Goal: Use online tool/utility: Utilize a website feature to perform a specific function

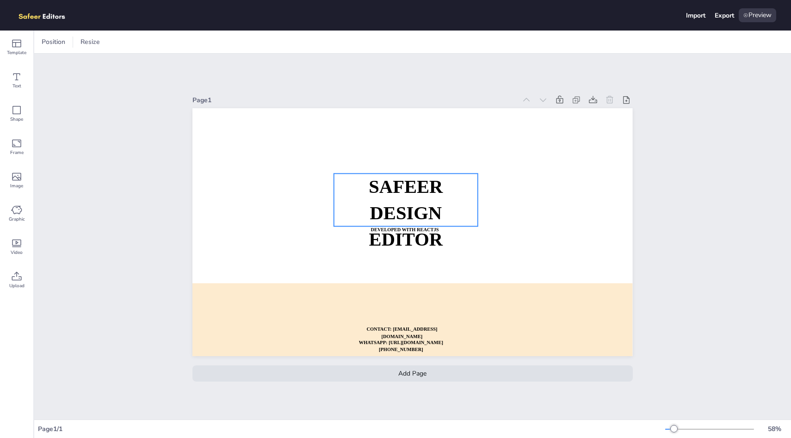
click at [371, 224] on p "DESIGN EDITOR" at bounding box center [406, 226] width 144 height 53
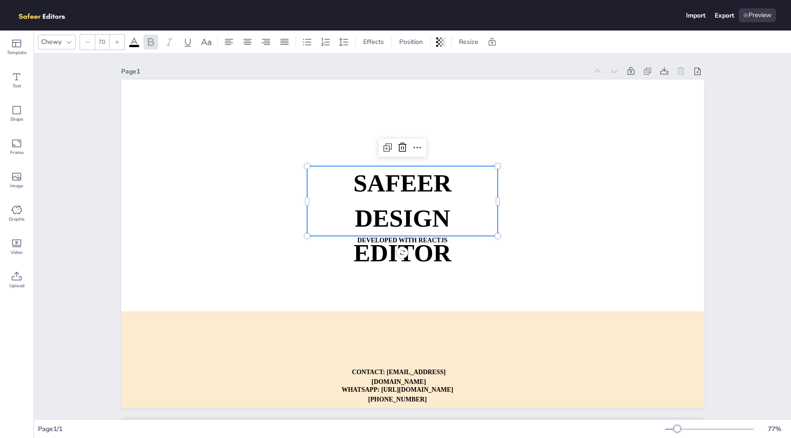
click at [383, 186] on strong "SAFEER" at bounding box center [402, 183] width 98 height 27
click at [385, 197] on p "SAFEER" at bounding box center [402, 183] width 191 height 35
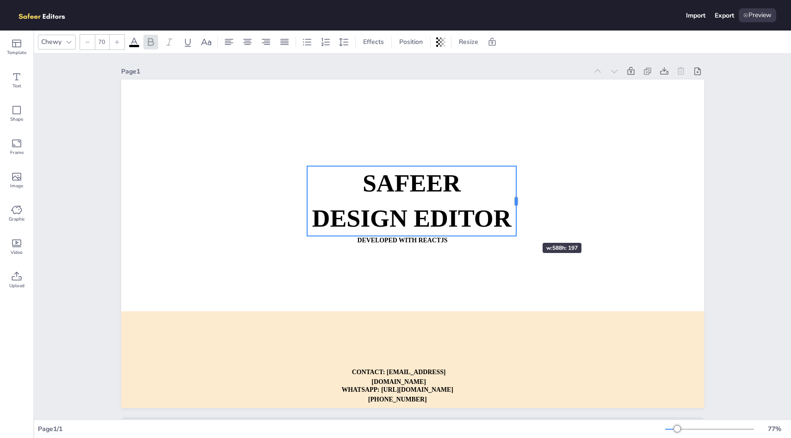
drag, startPoint x: 496, startPoint y: 203, endPoint x: 535, endPoint y: 217, distance: 41.4
click at [520, 217] on div at bounding box center [515, 201] width 7 height 70
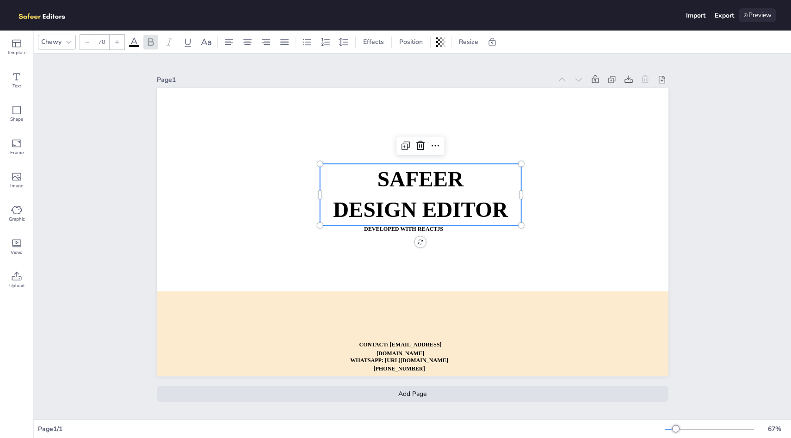
click at [762, 14] on div "Preview" at bounding box center [757, 15] width 37 height 14
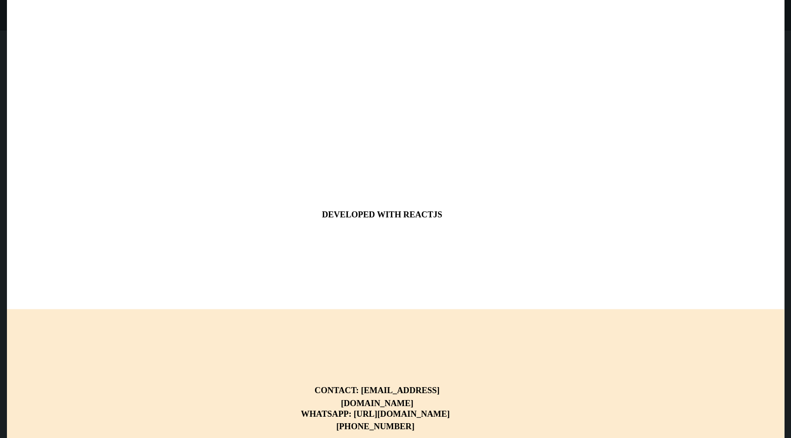
click at [389, 197] on strong "DESIGN EDITOR" at bounding box center [407, 184] width 266 height 37
click at [389, 198] on strong "DESIGN EDITOR" at bounding box center [407, 184] width 266 height 37
click at [459, 198] on strong "DESIGN EDITOR" at bounding box center [407, 184] width 266 height 37
click at [115, 40] on div at bounding box center [395, 219] width 777 height 438
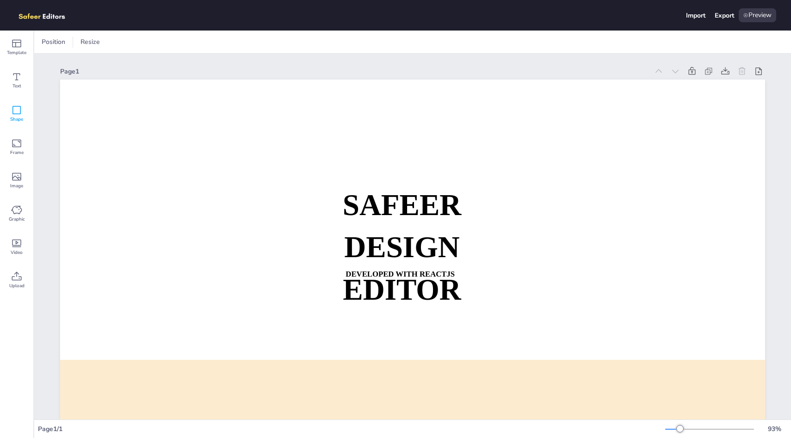
click at [19, 109] on icon at bounding box center [16, 110] width 11 height 11
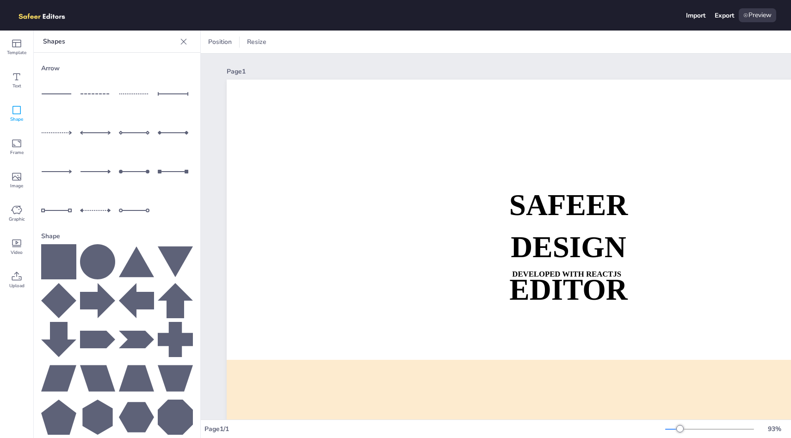
scroll to position [4, 0]
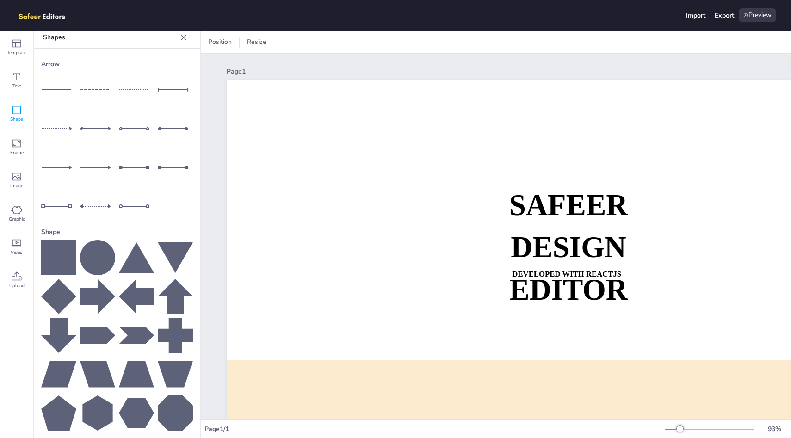
click at [57, 256] on icon at bounding box center [58, 257] width 35 height 35
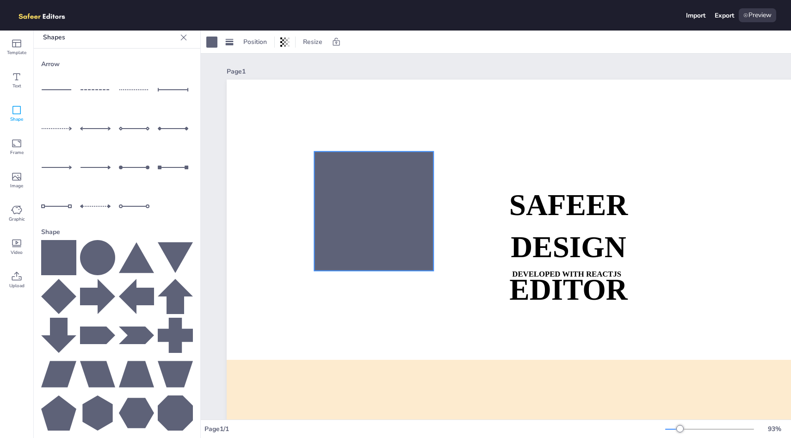
drag, startPoint x: 664, startPoint y: 297, endPoint x: 378, endPoint y: 155, distance: 319.3
click at [378, 155] on div at bounding box center [373, 211] width 119 height 119
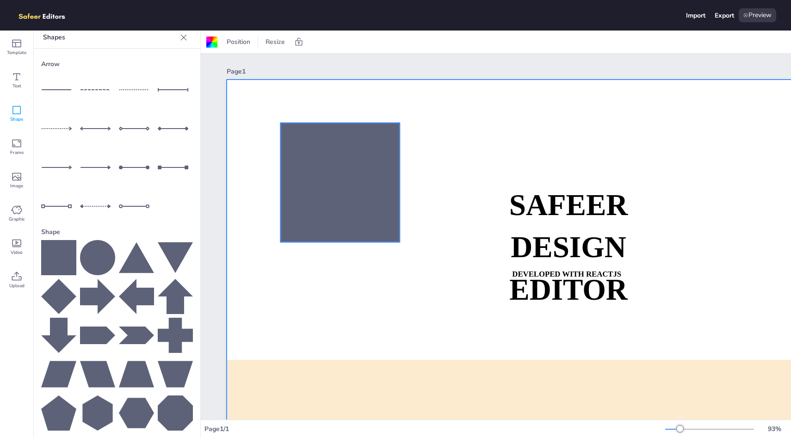
click at [347, 160] on div at bounding box center [339, 182] width 119 height 119
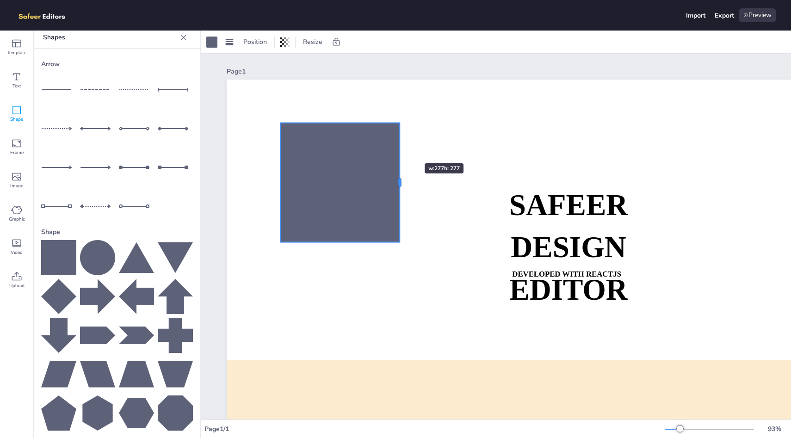
click at [397, 147] on div at bounding box center [399, 182] width 7 height 119
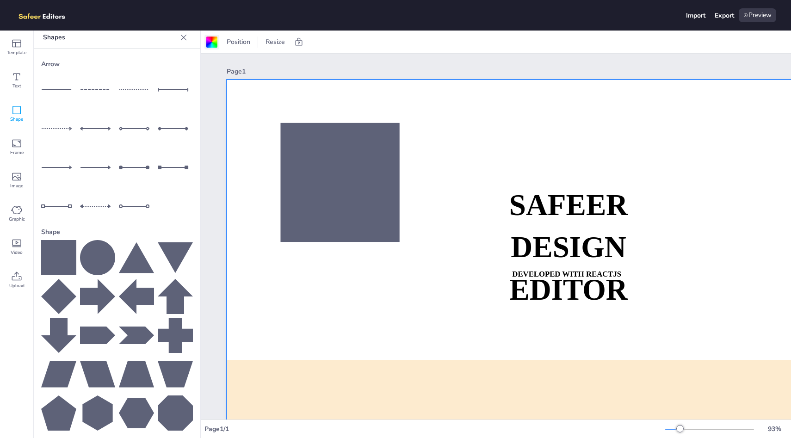
click at [214, 42] on div at bounding box center [211, 42] width 11 height 11
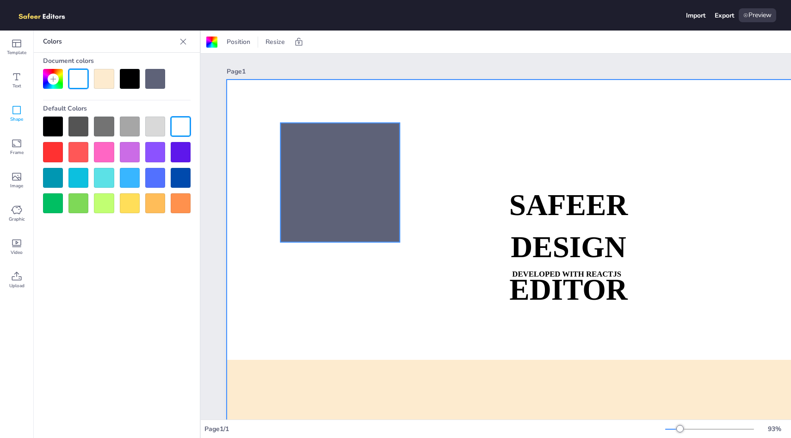
click at [325, 159] on div at bounding box center [339, 182] width 119 height 119
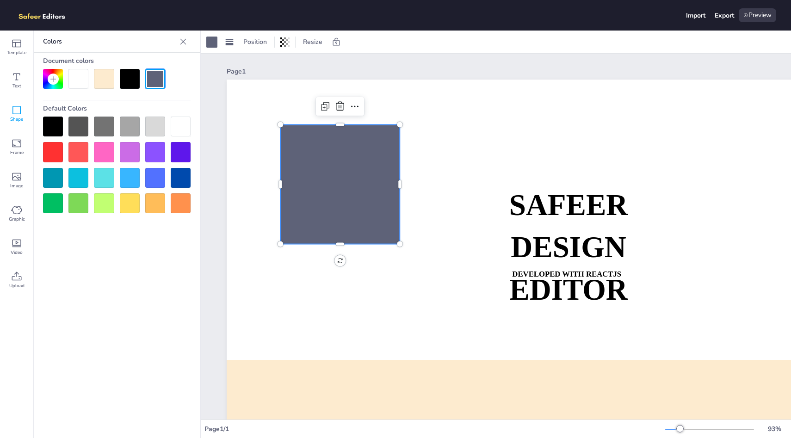
click at [126, 174] on div at bounding box center [130, 178] width 20 height 20
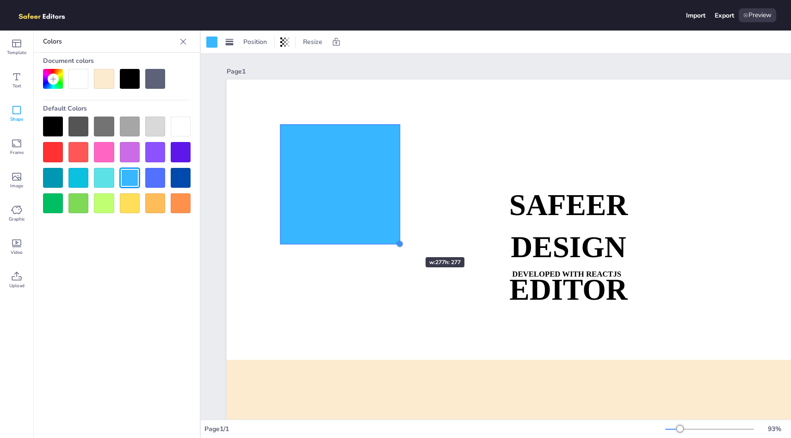
click at [398, 240] on div at bounding box center [399, 243] width 7 height 7
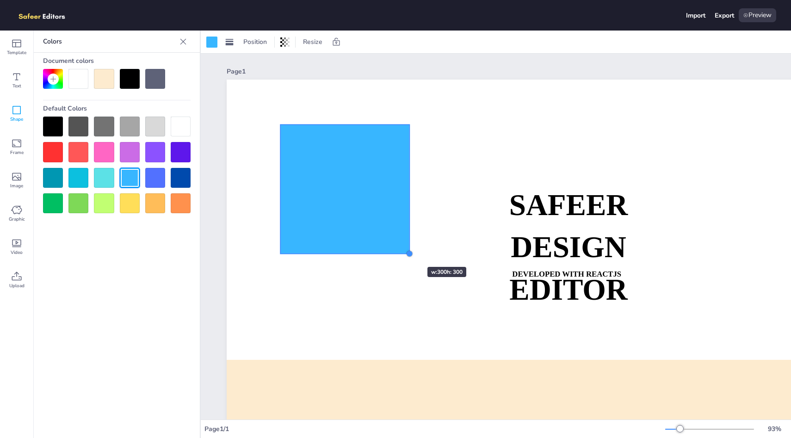
drag, startPoint x: 398, startPoint y: 240, endPoint x: 402, endPoint y: 259, distance: 19.4
click at [402, 259] on div "SAFEER DESIGN EDITOR DEVELOPED WITH REACTJS WHATSAPP: https://wa.me/+9232209196…" at bounding box center [579, 278] width 705 height 397
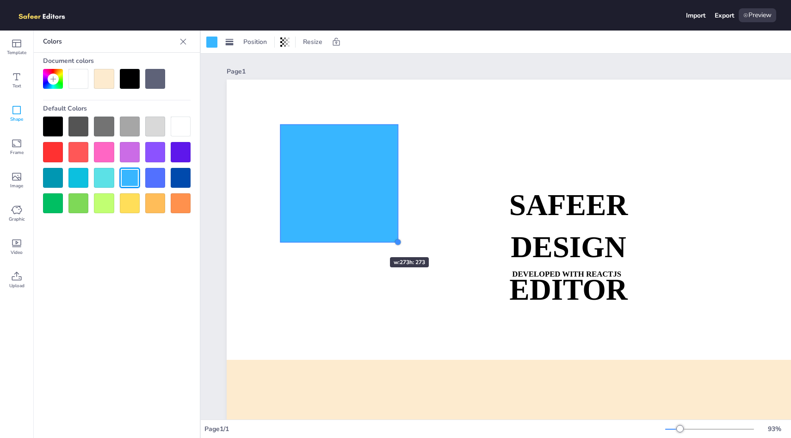
drag, startPoint x: 414, startPoint y: 260, endPoint x: 346, endPoint y: 218, distance: 80.0
click at [346, 218] on div "SAFEER DESIGN EDITOR DEVELOPED WITH REACTJS WHATSAPP: https://wa.me/+9232209196…" at bounding box center [579, 278] width 705 height 397
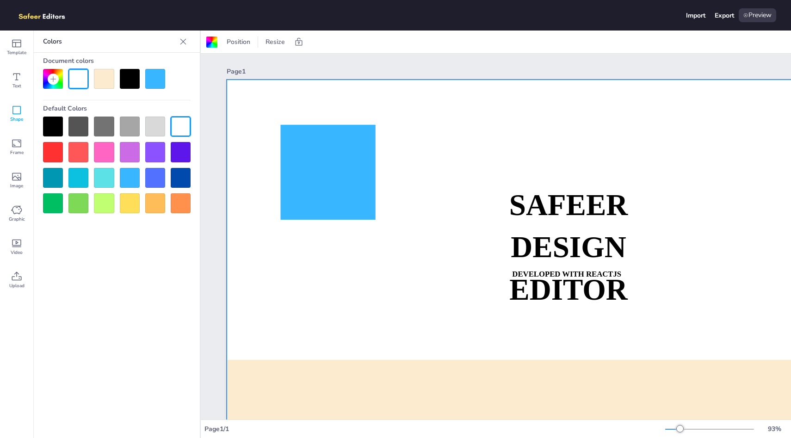
click at [31, 18] on img at bounding box center [47, 15] width 64 height 14
click at [64, 17] on img at bounding box center [47, 15] width 64 height 14
click at [16, 142] on icon at bounding box center [16, 143] width 11 height 11
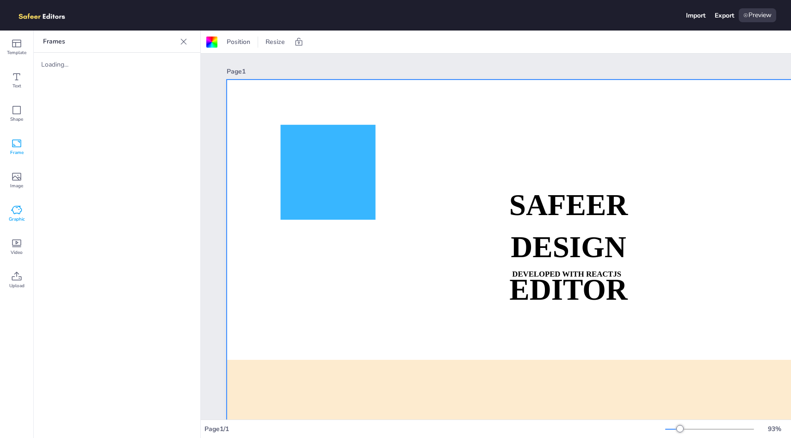
click at [18, 199] on div "Graphic" at bounding box center [16, 213] width 33 height 33
click at [103, 68] on input "text" at bounding box center [101, 69] width 78 height 7
type input "car"
click at [11, 235] on div "Video" at bounding box center [16, 246] width 33 height 33
click at [70, 81] on img at bounding box center [65, 84] width 48 height 48
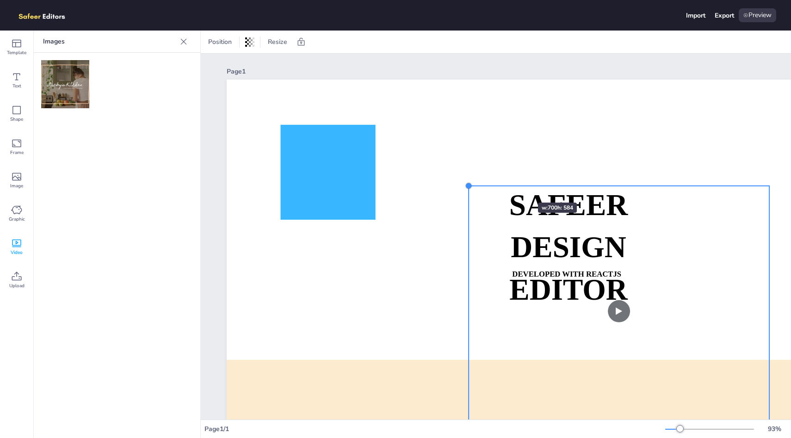
drag, startPoint x: 387, startPoint y: 119, endPoint x: 561, endPoint y: 228, distance: 205.5
click at [561, 228] on div "SAFEER DESIGN EDITOR DEVELOPED WITH REACTJS WHATSAPP: https://wa.me/+9232209196…" at bounding box center [579, 278] width 705 height 397
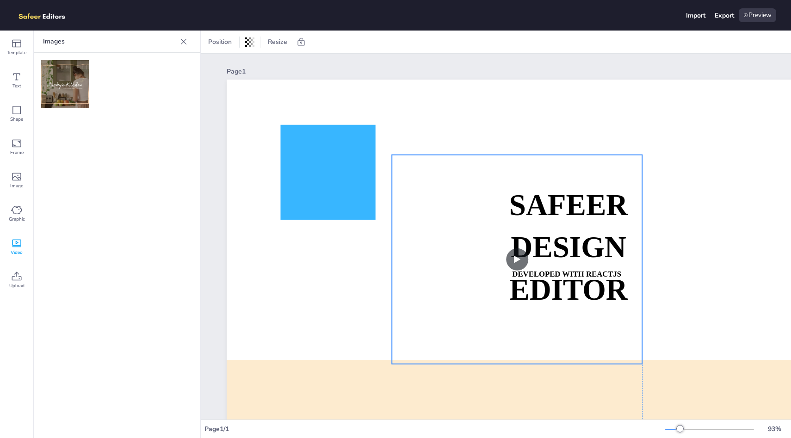
drag, startPoint x: 579, startPoint y: 286, endPoint x: 431, endPoint y: 198, distance: 172.0
click at [431, 198] on video at bounding box center [517, 259] width 250 height 209
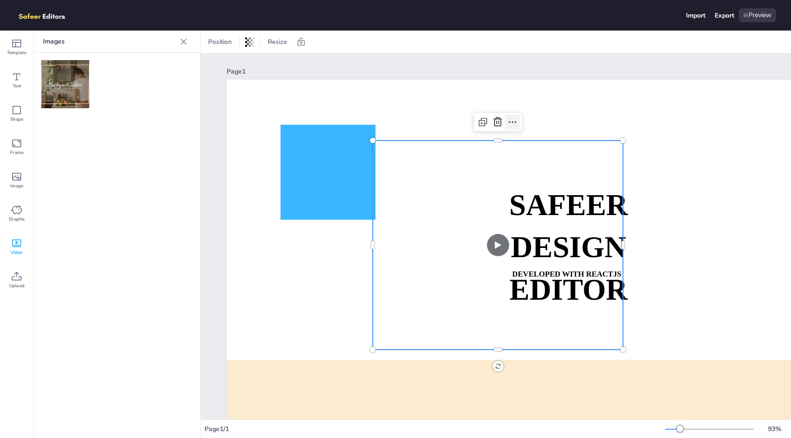
click at [516, 122] on icon at bounding box center [512, 122] width 11 height 11
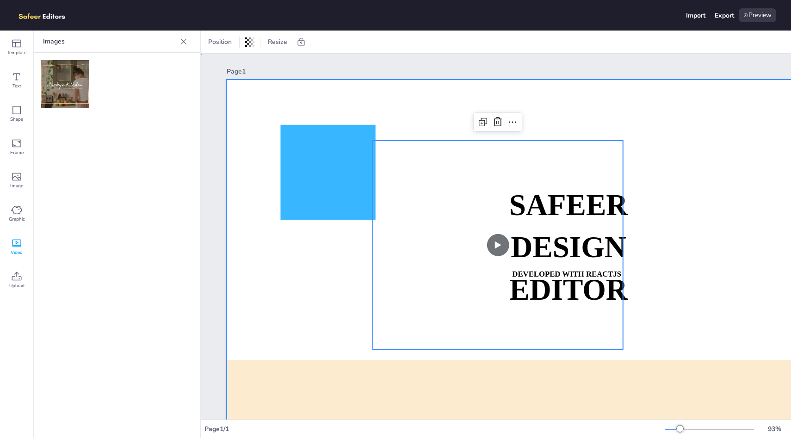
click at [551, 116] on div at bounding box center [579, 278] width 705 height 397
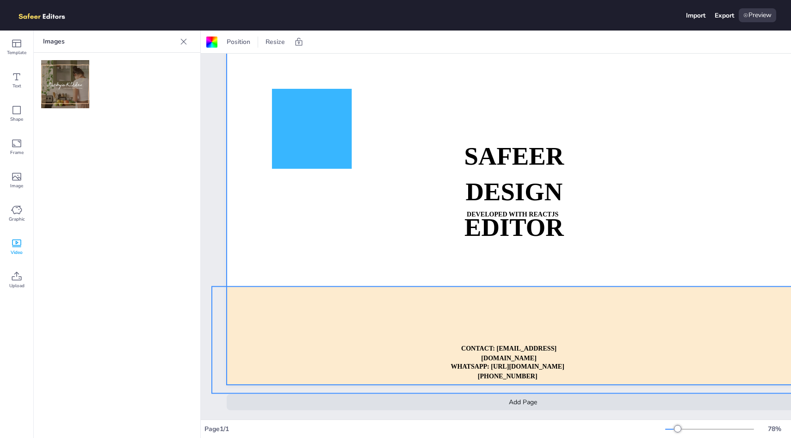
scroll to position [0, 0]
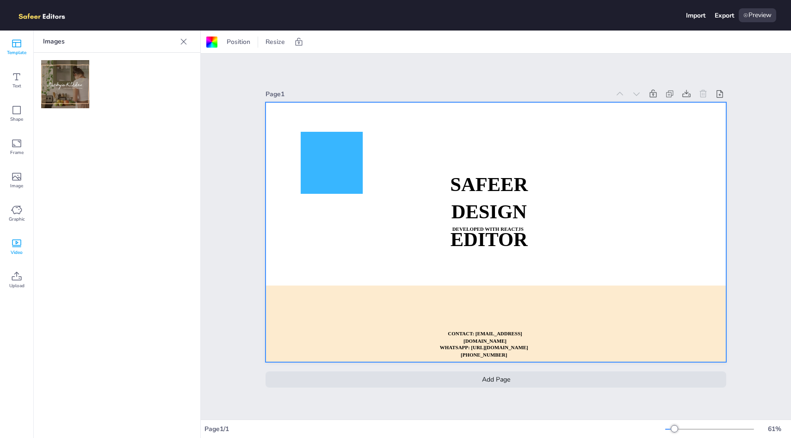
click at [14, 47] on icon at bounding box center [16, 43] width 11 height 11
